Goal: Transaction & Acquisition: Purchase product/service

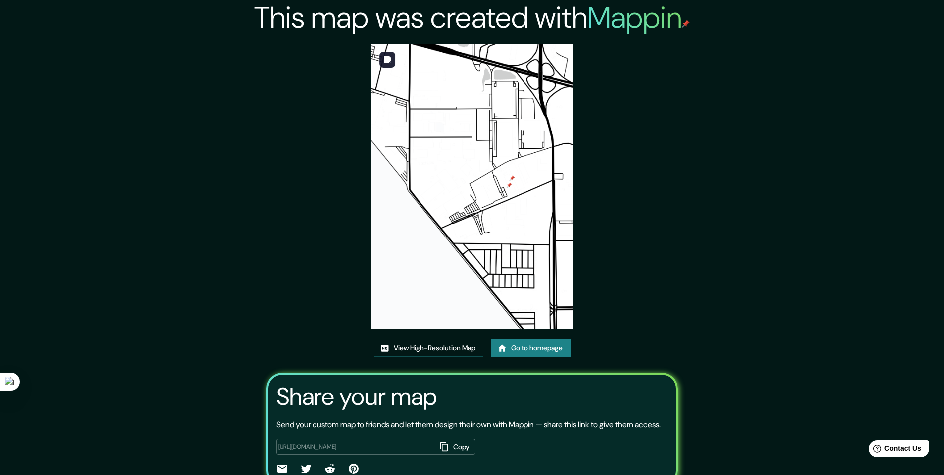
click at [484, 126] on img at bounding box center [471, 186] width 201 height 285
click at [475, 201] on img at bounding box center [471, 186] width 201 height 285
click at [396, 351] on link "View High-Resolution Map" at bounding box center [428, 347] width 109 height 18
click at [666, 211] on div "This map was created with Mappin View High-Resolution Map Go to homepage Share …" at bounding box center [471, 260] width 435 height 521
click at [544, 335] on div "This map was created with Mappin View High-Resolution Map Go to homepage Share …" at bounding box center [471, 260] width 435 height 521
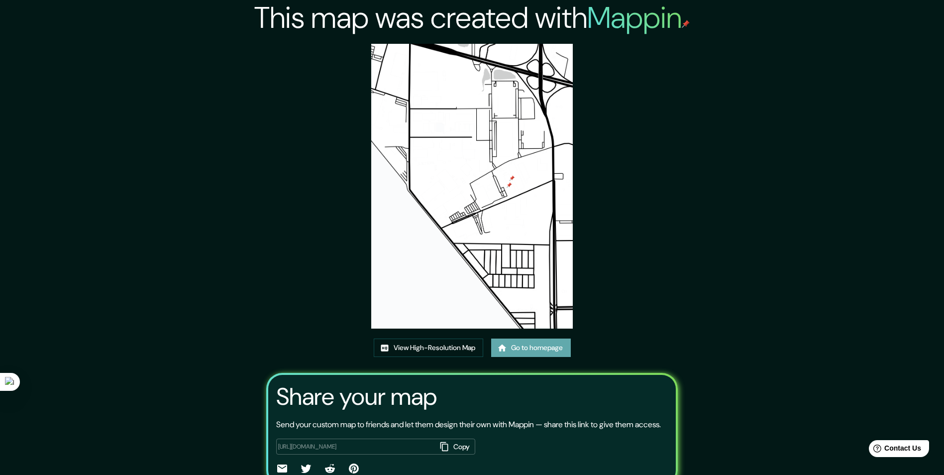
click at [542, 344] on link "Go to homepage" at bounding box center [531, 347] width 80 height 18
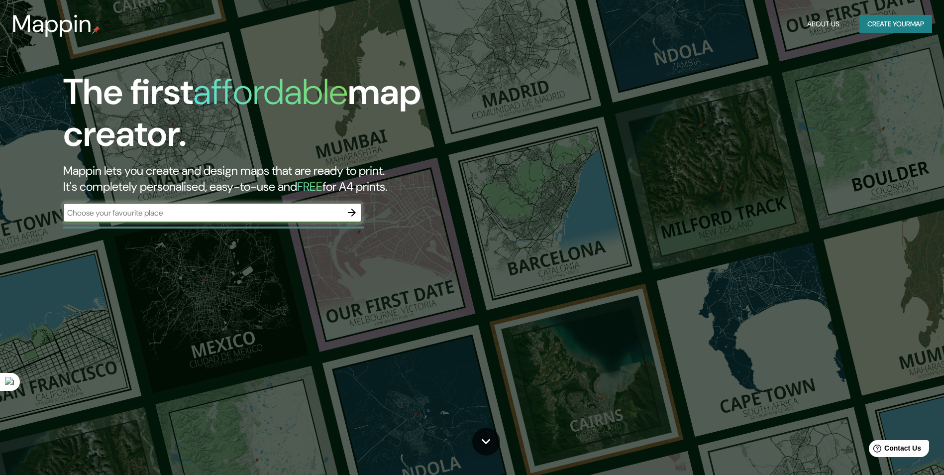
click at [256, 203] on div "​" at bounding box center [212, 212] width 299 height 20
click at [202, 209] on input "text" at bounding box center [202, 212] width 279 height 11
paste input "Industrial Reynosa, Industrial, 88787 Reynosa, Tamps"
type input "Industrial Reynosa, Industrial, 88787 Reynosa, Tamps"
click at [355, 211] on icon "button" at bounding box center [352, 212] width 12 height 12
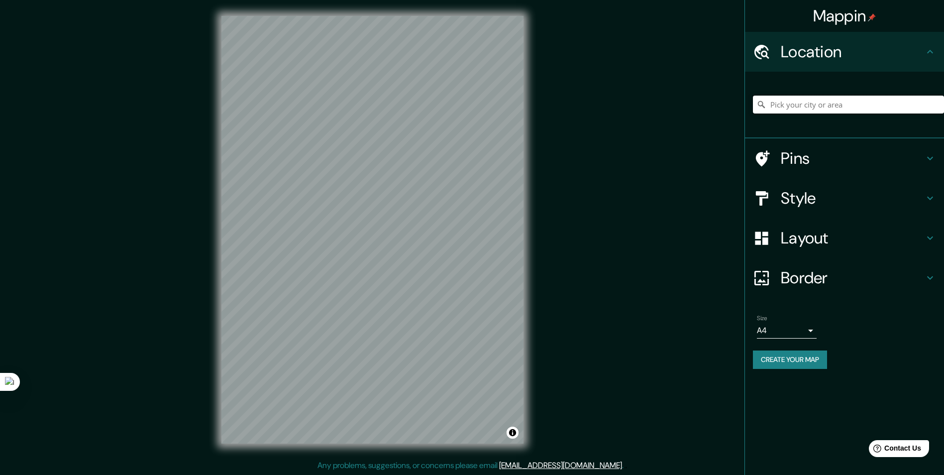
click at [785, 103] on input "Pick your city or area" at bounding box center [848, 105] width 191 height 18
paste input "Industrial Reynosa, Industrial, 88787 Reynosa, Tamps"
type input "Reynosa, Tamaulipas, 88787, México"
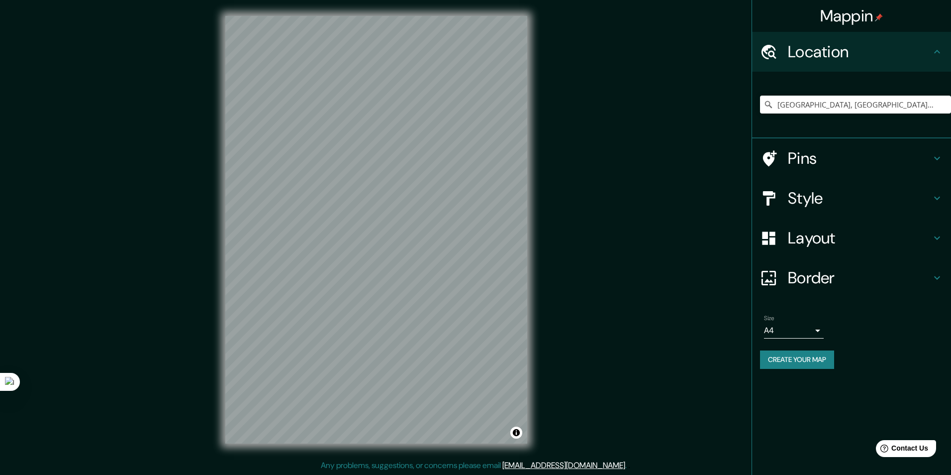
click at [810, 333] on body "Mappin Location Reynosa, Tamaulipas, 88787, México Reynosa Tamaulipas, 88787, M…" at bounding box center [475, 237] width 951 height 475
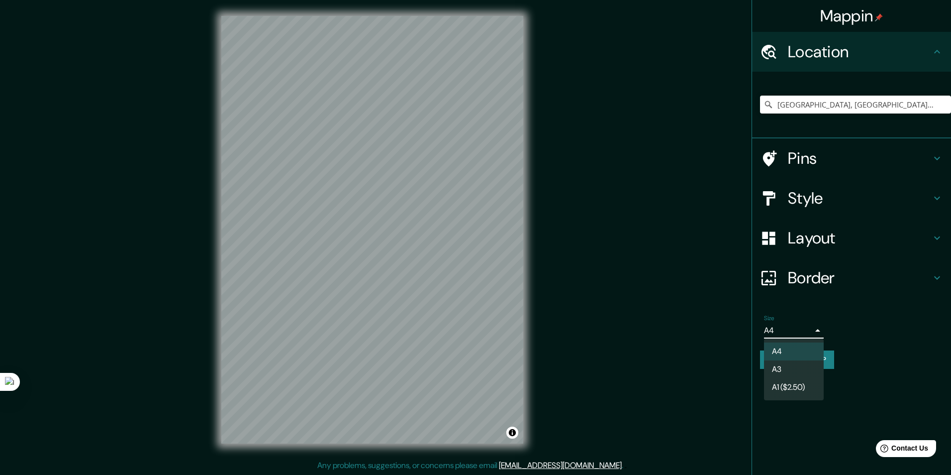
click at [796, 371] on li "A3" at bounding box center [794, 369] width 60 height 18
type input "a4"
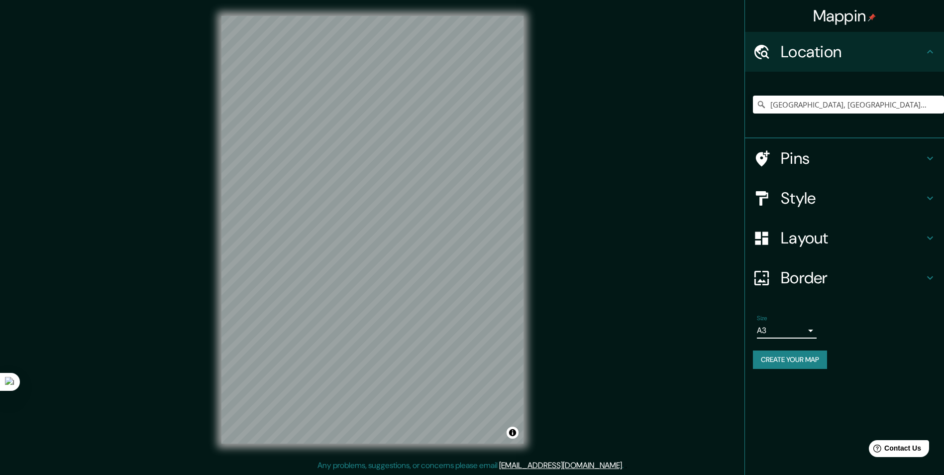
click at [846, 297] on ul "Location Reynosa, Tamaulipas, 88787, México Reynosa Tamaulipas, 88787, México R…" at bounding box center [844, 206] width 199 height 349
drag, startPoint x: 846, startPoint y: 297, endPoint x: 808, endPoint y: 279, distance: 41.4
click at [842, 279] on h4 "Border" at bounding box center [852, 278] width 143 height 20
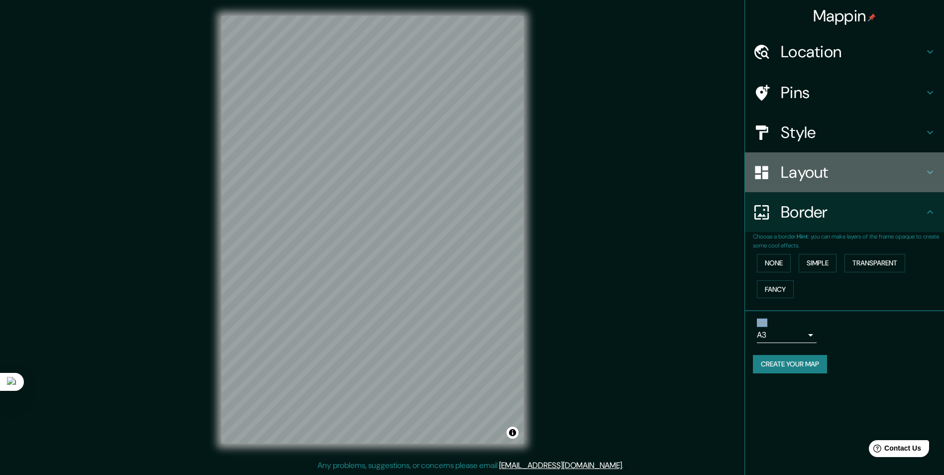
click at [860, 179] on h4 "Layout" at bounding box center [852, 172] width 143 height 20
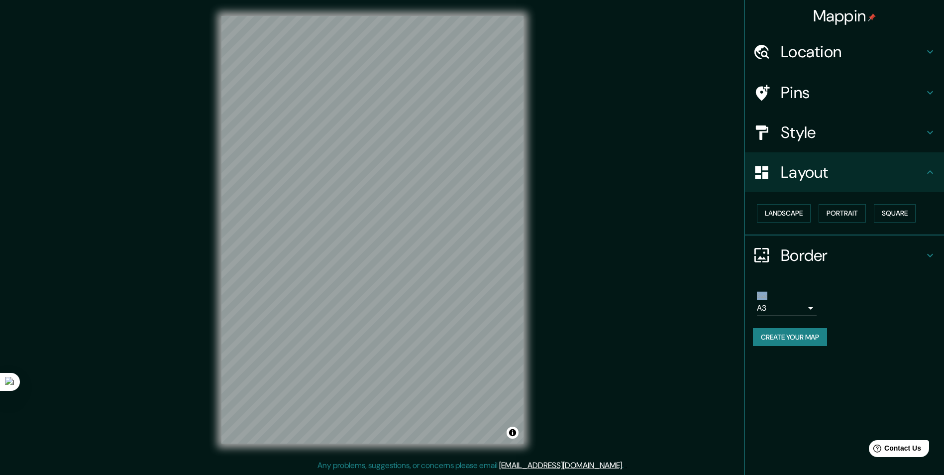
click at [890, 172] on h4 "Layout" at bounding box center [852, 172] width 143 height 20
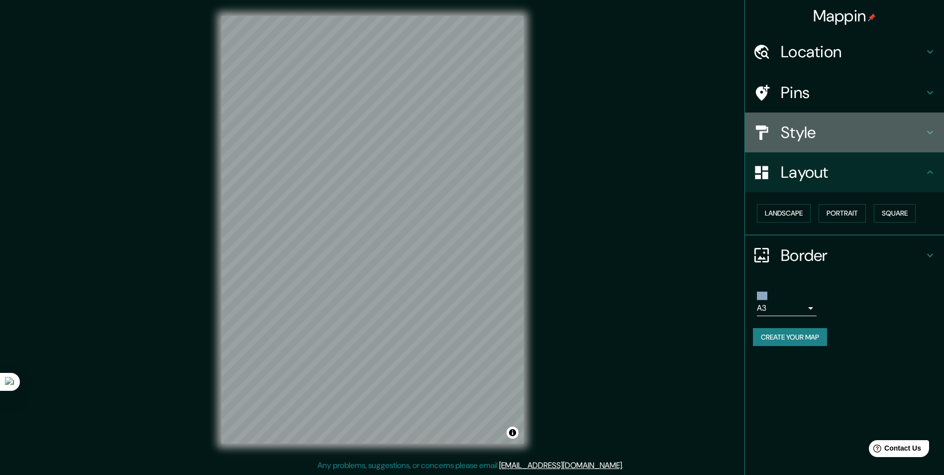
click at [865, 139] on h4 "Style" at bounding box center [852, 132] width 143 height 20
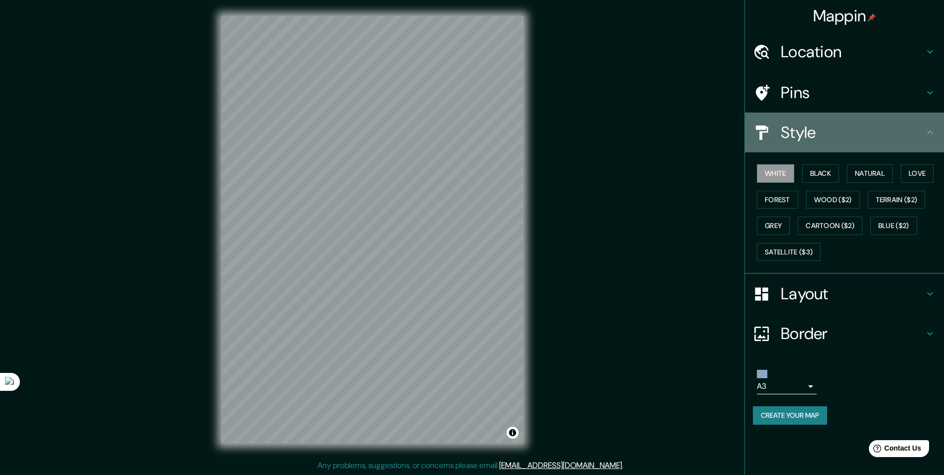
click at [834, 141] on h4 "Style" at bounding box center [852, 132] width 143 height 20
click at [929, 132] on icon at bounding box center [930, 131] width 6 height 3
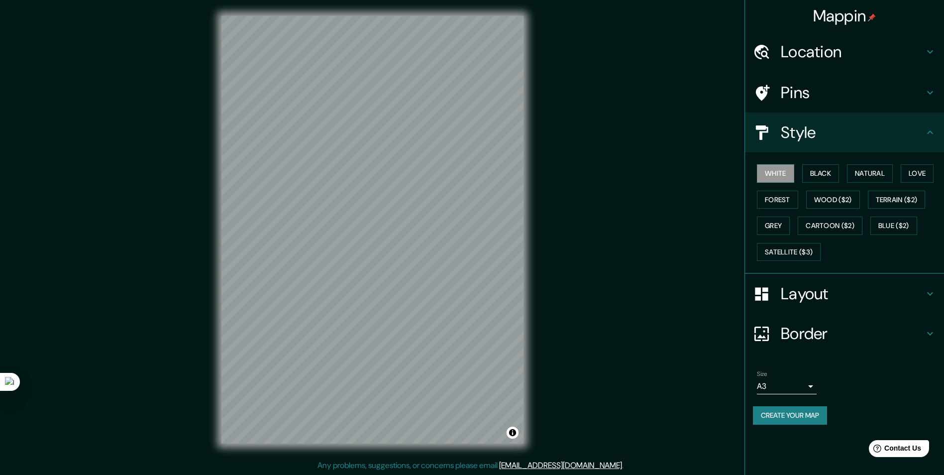
click at [841, 268] on div "White Black Natural Love Forest Wood ($2) Terrain ($2) Grey Cartoon ($2) Blue (…" at bounding box center [844, 212] width 199 height 121
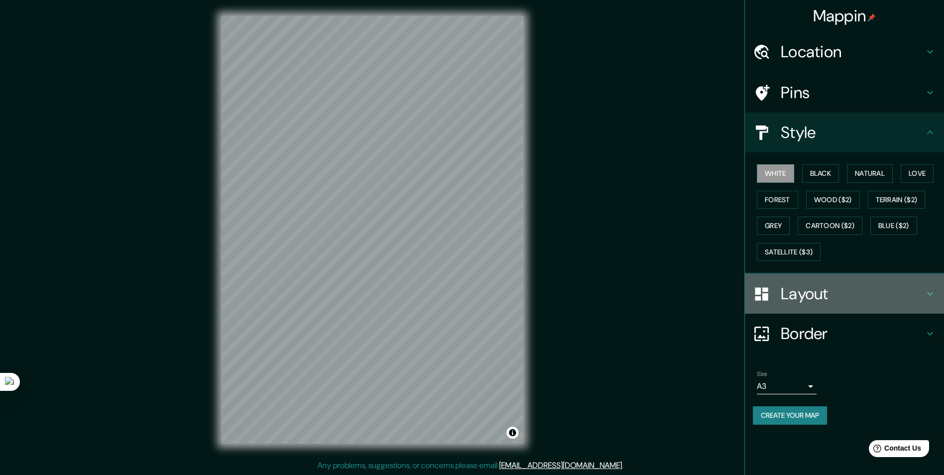
click at [804, 281] on div "Layout" at bounding box center [844, 294] width 199 height 40
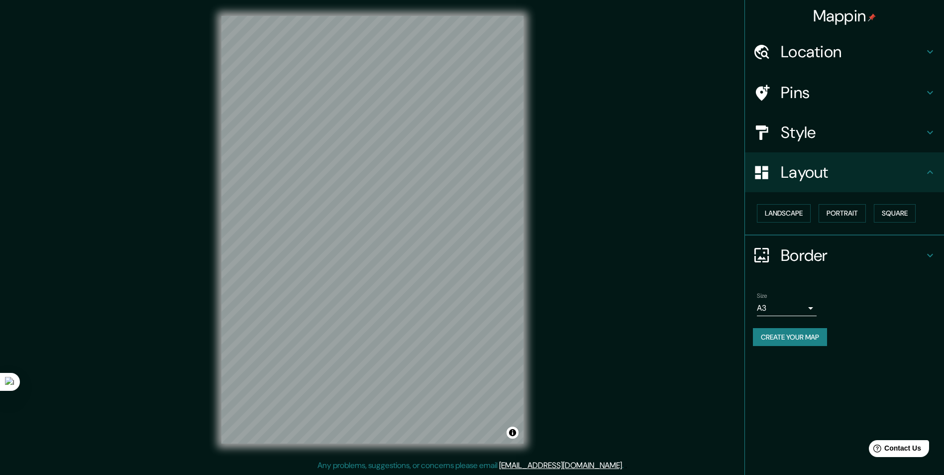
click at [793, 340] on button "Create your map" at bounding box center [790, 337] width 74 height 18
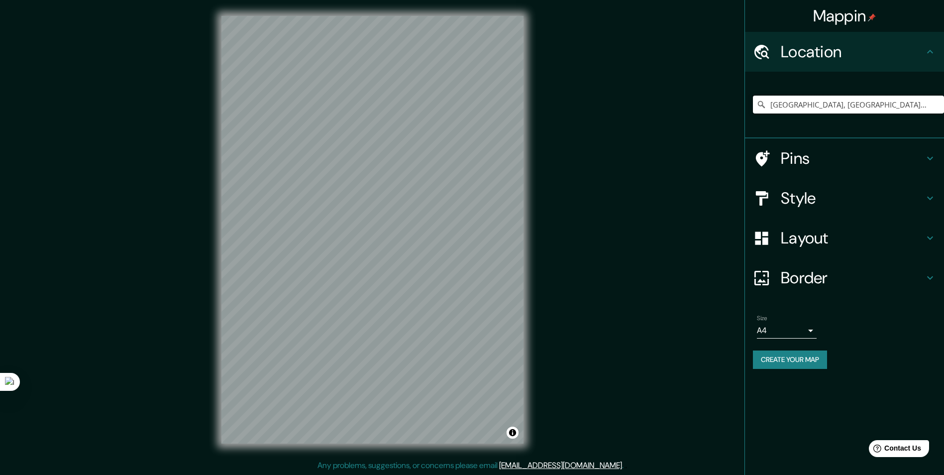
click at [906, 104] on input "[GEOGRAPHIC_DATA], [GEOGRAPHIC_DATA], 88787, [GEOGRAPHIC_DATA]" at bounding box center [848, 105] width 191 height 18
click at [805, 331] on body "Mappin Location Reynosa, Tamaulipas, 88787, México Pins Style Layout Border Cho…" at bounding box center [472, 237] width 944 height 475
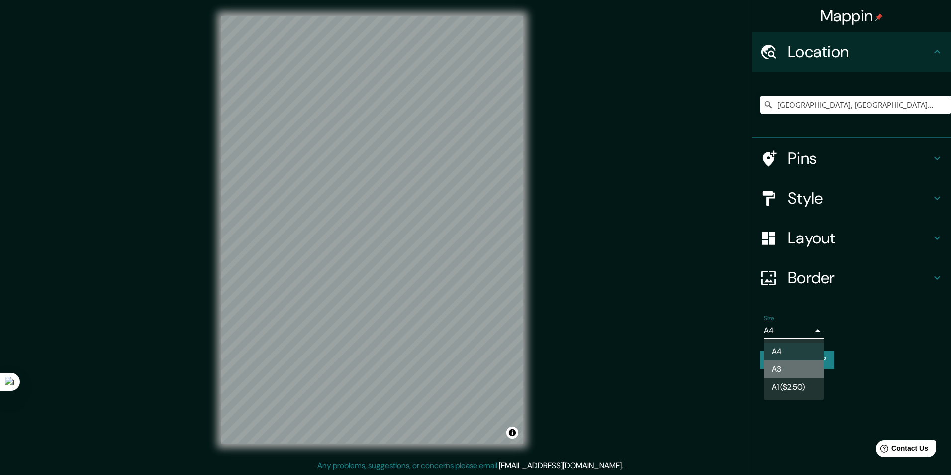
click at [784, 364] on li "A3" at bounding box center [794, 369] width 60 height 18
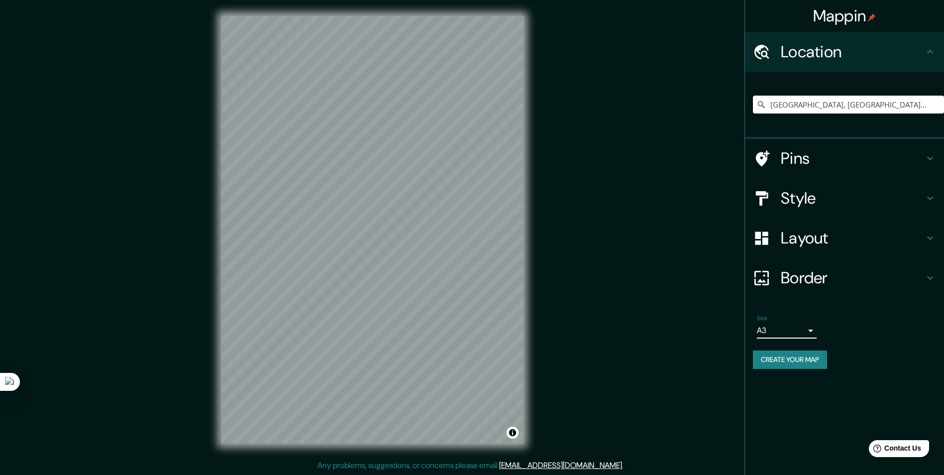
click at [919, 100] on input "Reynosa, Tamaulipas, 88787, México" at bounding box center [848, 105] width 191 height 18
drag, startPoint x: 896, startPoint y: 99, endPoint x: 909, endPoint y: 101, distance: 13.2
click at [899, 100] on input "Reynosa, Tamaulipas, 88787, México" at bounding box center [848, 105] width 191 height 18
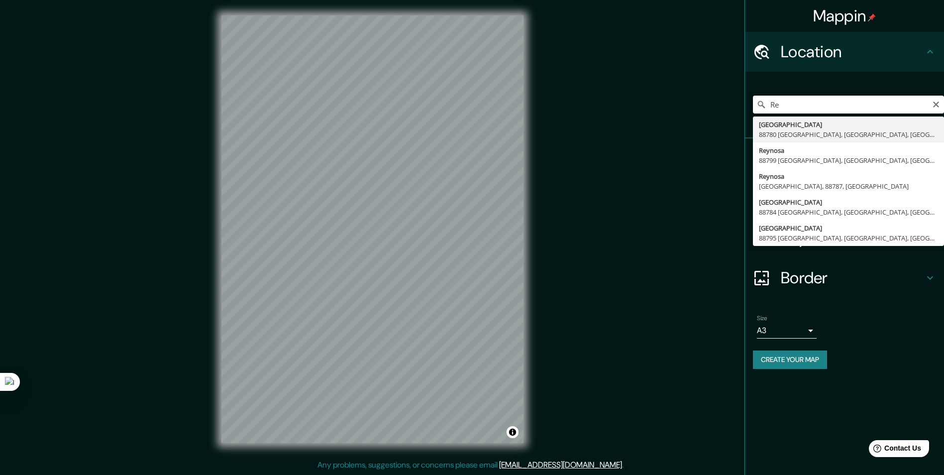
type input "R"
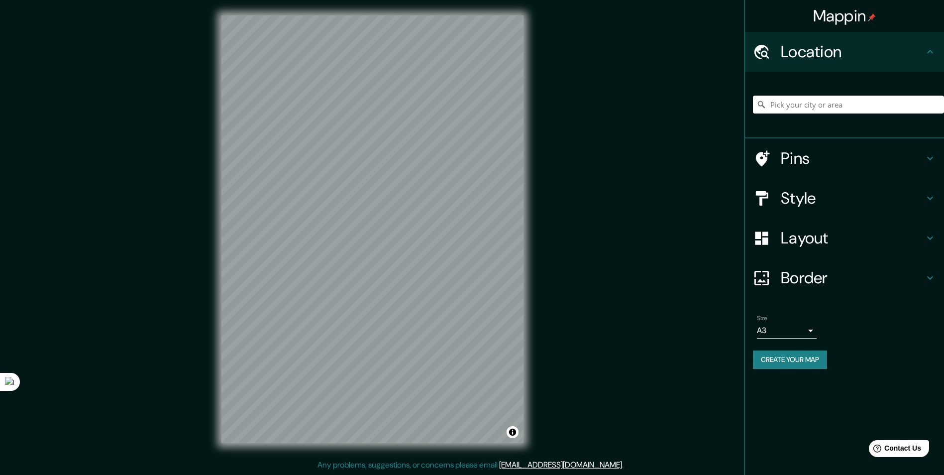
paste input "Industrial Reynosa, Industrial, 88787 Reynosa, Tamps"
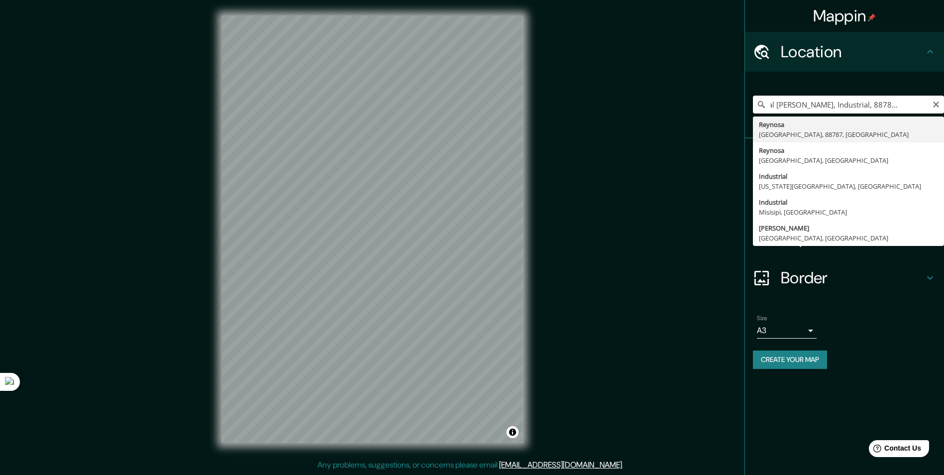
type input "Reynosa, Tamaulipas, 88787, México"
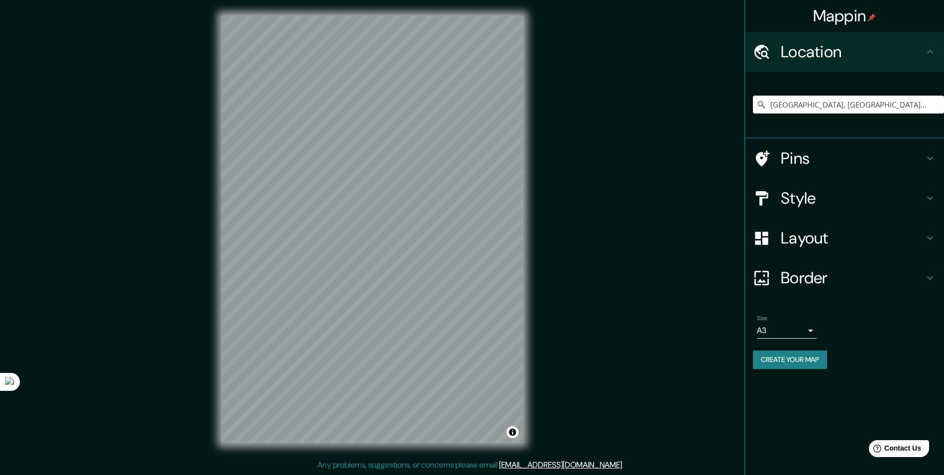
scroll to position [0, 0]
click at [821, 276] on h4 "Border" at bounding box center [852, 278] width 143 height 20
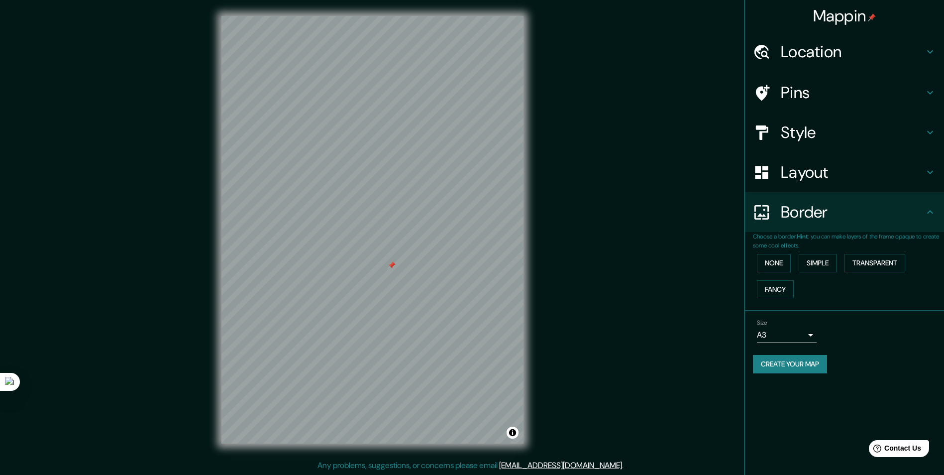
click at [846, 215] on h4 "Border" at bounding box center [852, 212] width 143 height 20
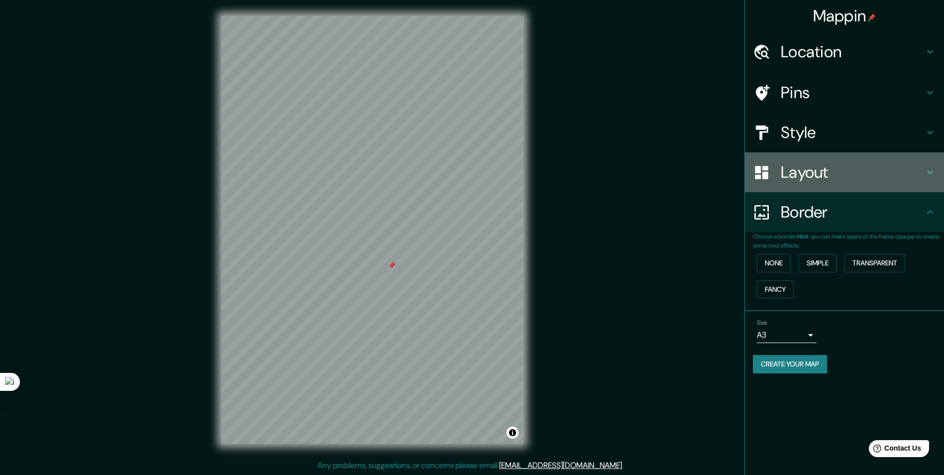
click at [861, 186] on div "Layout" at bounding box center [844, 172] width 199 height 40
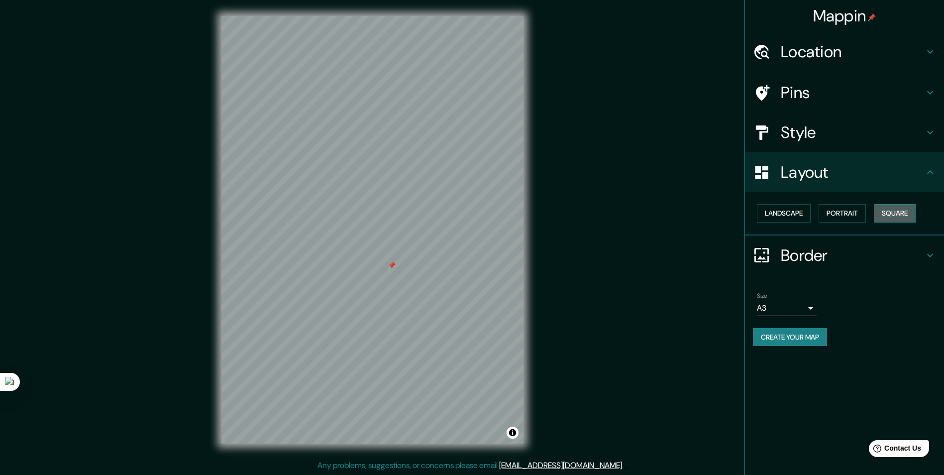
click at [906, 210] on button "Square" at bounding box center [895, 213] width 42 height 18
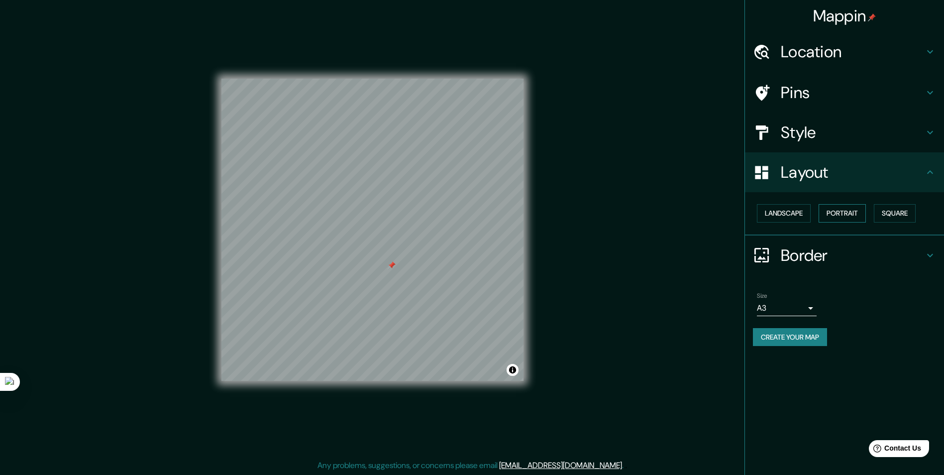
drag, startPoint x: 870, startPoint y: 218, endPoint x: 863, endPoint y: 218, distance: 7.5
click at [865, 218] on div "Landscape Portrait Square" at bounding box center [848, 213] width 191 height 26
click at [852, 218] on button "Portrait" at bounding box center [841, 213] width 47 height 18
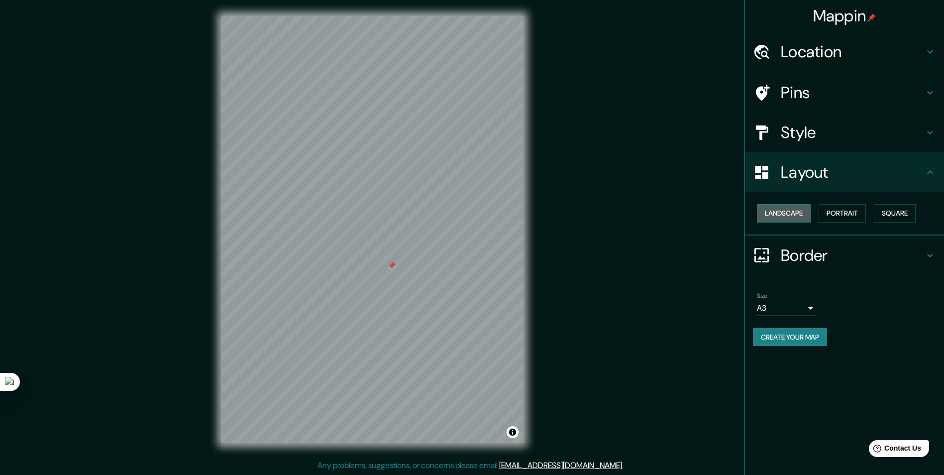
click at [799, 217] on button "Landscape" at bounding box center [784, 213] width 54 height 18
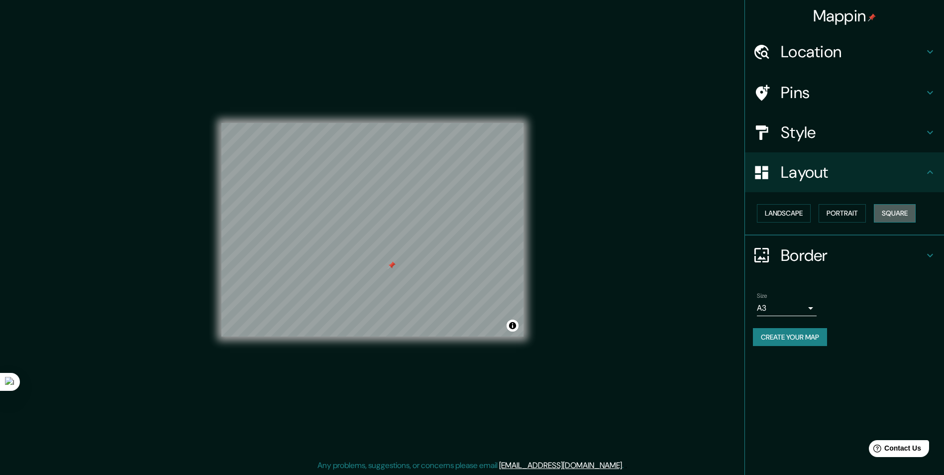
drag, startPoint x: 897, startPoint y: 216, endPoint x: 890, endPoint y: 218, distance: 7.2
click at [897, 217] on button "Square" at bounding box center [895, 213] width 42 height 18
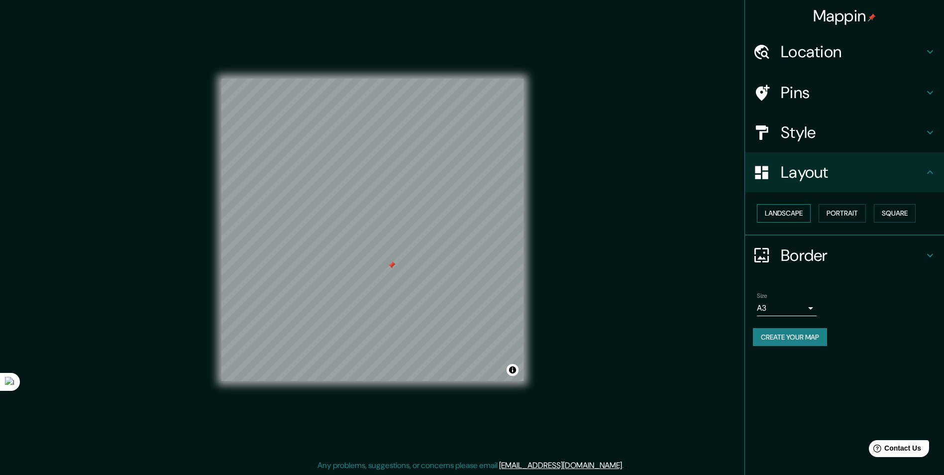
click at [777, 212] on button "Landscape" at bounding box center [784, 213] width 54 height 18
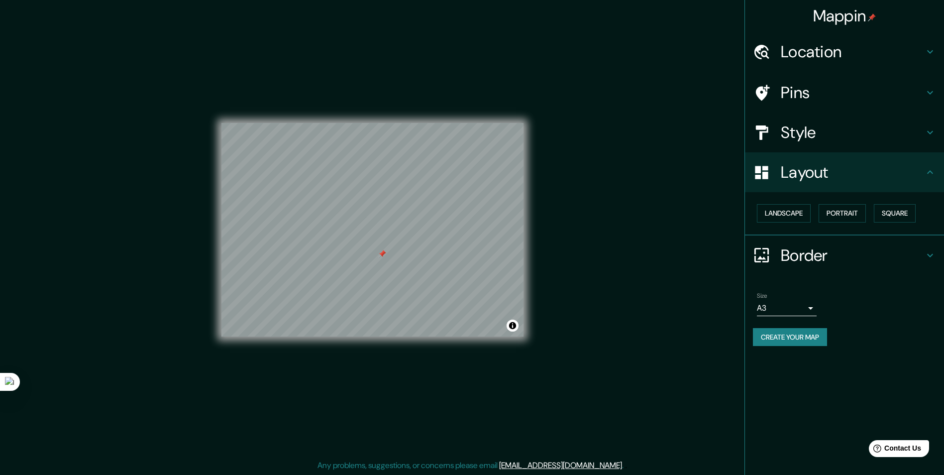
click at [779, 336] on button "Create your map" at bounding box center [790, 337] width 74 height 18
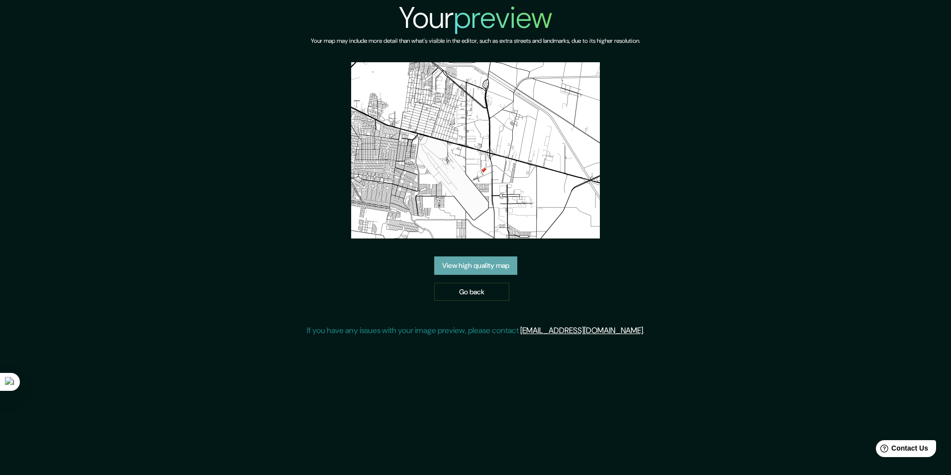
click at [490, 271] on link "View high quality map" at bounding box center [475, 265] width 83 height 18
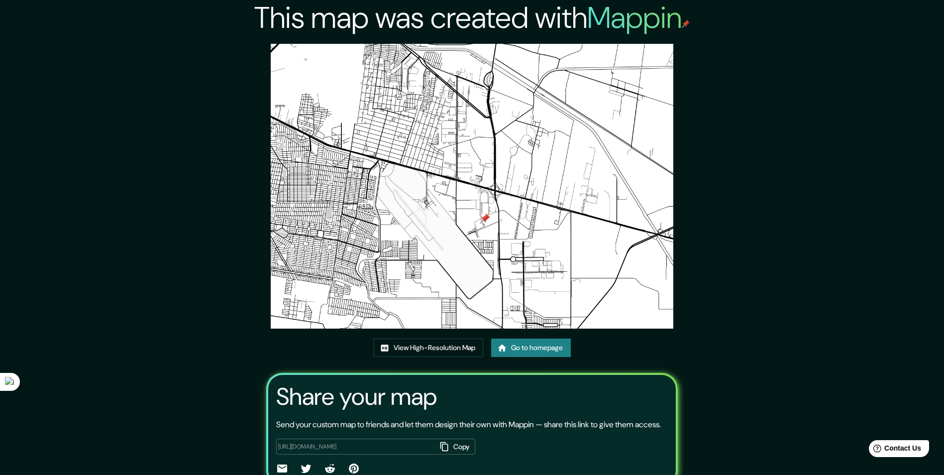
click at [462, 157] on img at bounding box center [472, 186] width 403 height 285
click at [203, 211] on div "This map was created with Mappin View High-Resolution Map Go to homepage Share …" at bounding box center [472, 260] width 944 height 521
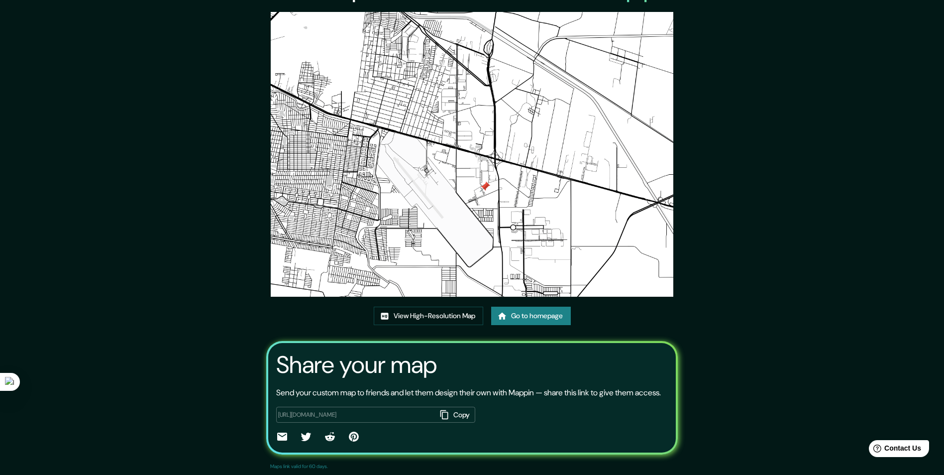
scroll to position [50, 0]
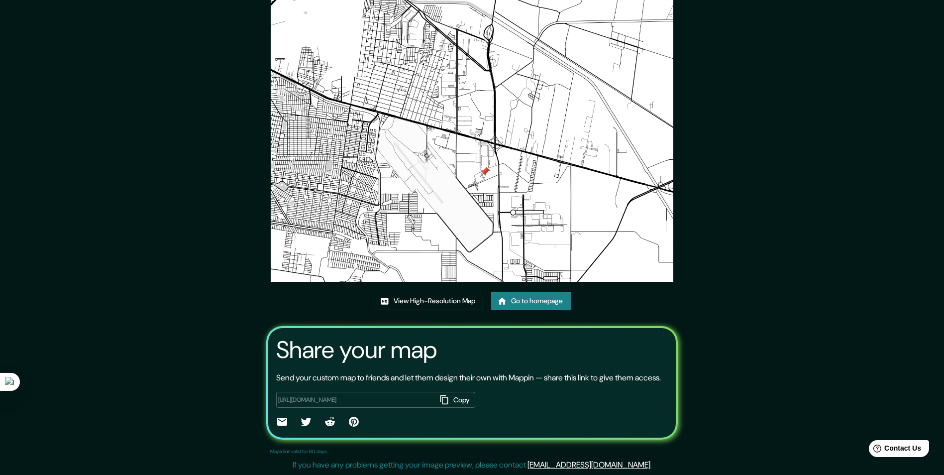
click at [561, 292] on link "Go to homepage" at bounding box center [531, 301] width 80 height 18
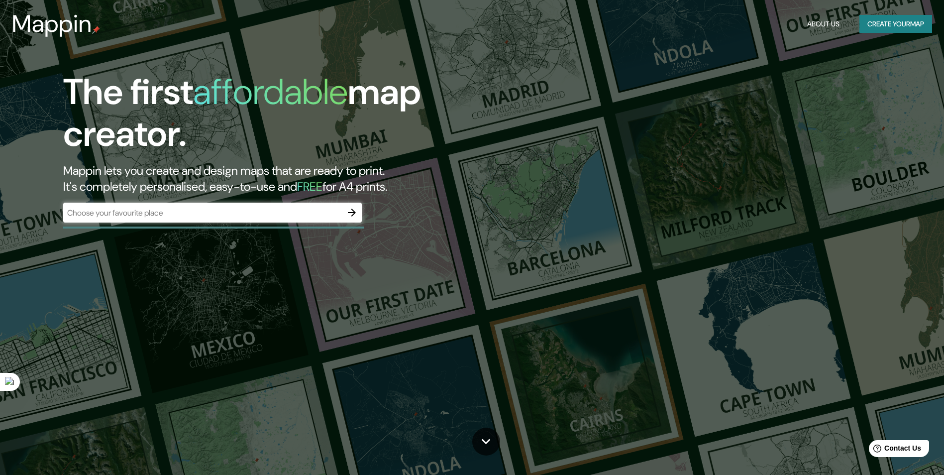
click at [233, 219] on div "​" at bounding box center [212, 212] width 299 height 20
click at [132, 215] on input "text" at bounding box center [202, 212] width 279 height 11
paste input "Industrial Reynosa, Industrial, 88787 Reynosa, Tamps."
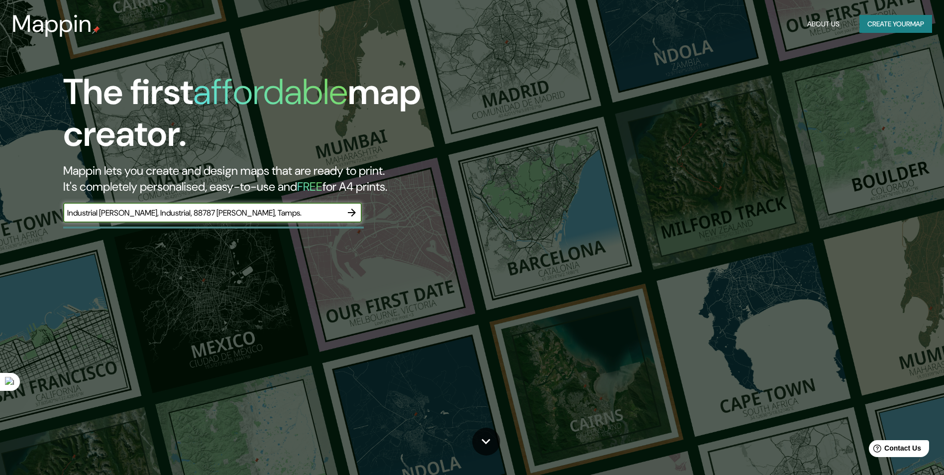
type input "Industrial Reynosa, Industrial, 88787 Reynosa, Tamps."
click at [353, 211] on icon "button" at bounding box center [352, 212] width 8 height 8
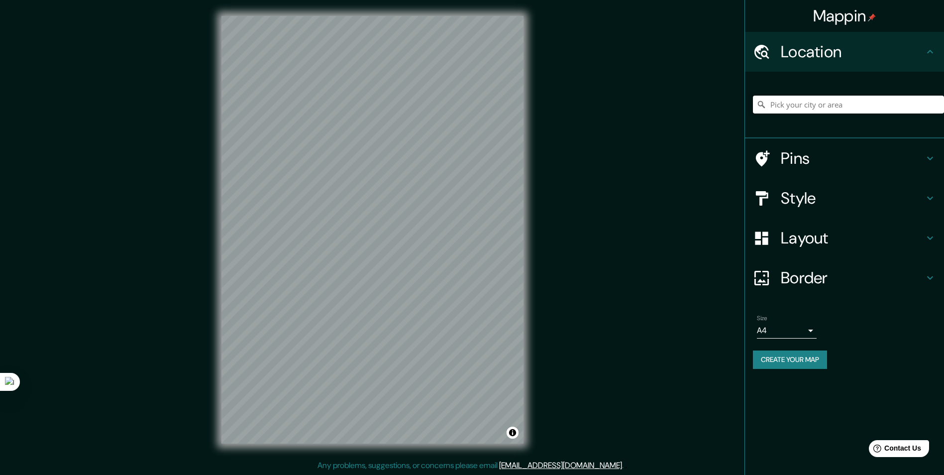
click at [830, 104] on input "Pick your city or area" at bounding box center [848, 105] width 191 height 18
paste input "Industrial Reynosa, Industrial, 88787 Reynosa, Tamps."
type input "Reynosa, Tamaulipas, 88787, México"
click at [847, 226] on div "Layout" at bounding box center [844, 238] width 199 height 40
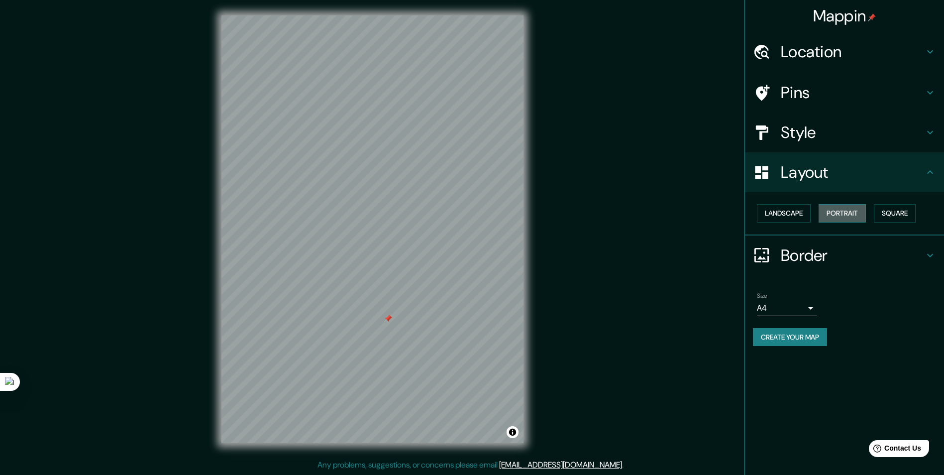
click at [839, 216] on button "Portrait" at bounding box center [841, 213] width 47 height 18
click at [787, 212] on button "Landscape" at bounding box center [784, 213] width 54 height 18
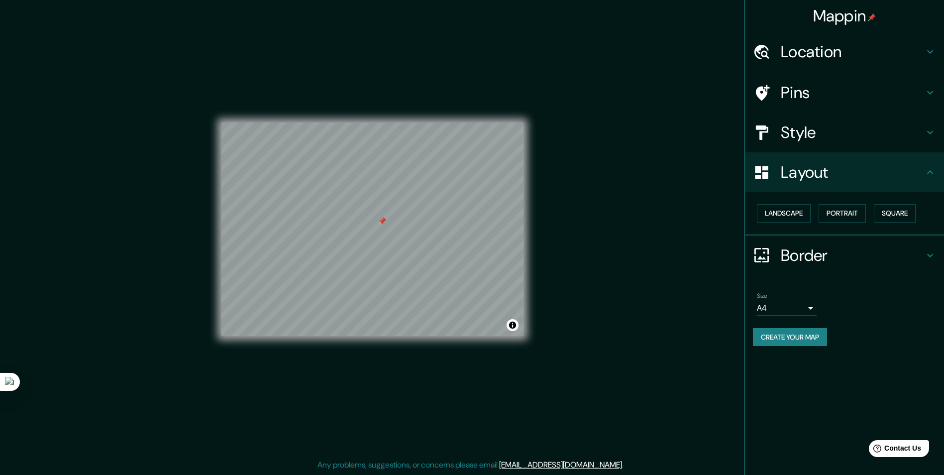
drag, startPoint x: 376, startPoint y: 226, endPoint x: 393, endPoint y: 220, distance: 17.9
click at [386, 220] on div at bounding box center [382, 221] width 8 height 8
click at [791, 341] on button "Create your map" at bounding box center [790, 337] width 74 height 18
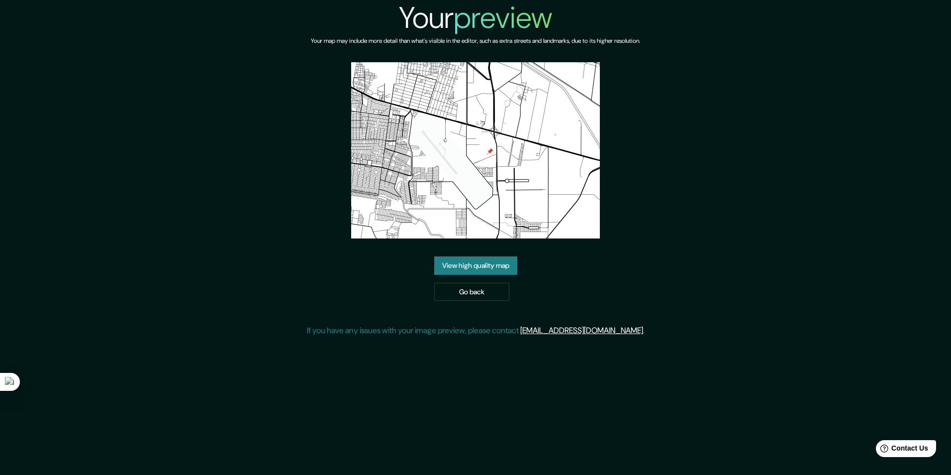
click at [468, 266] on link "View high quality map" at bounding box center [475, 265] width 83 height 18
